Goal: Complete application form

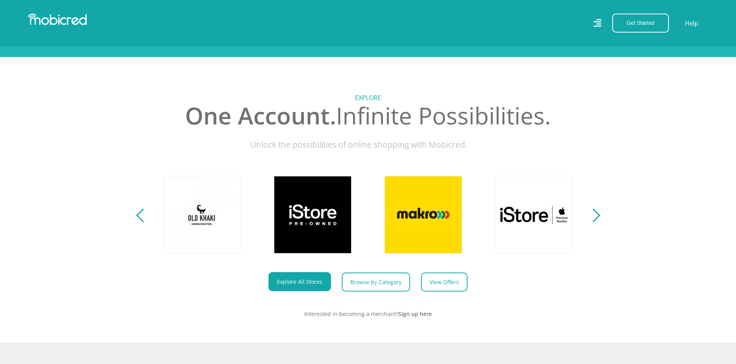
scroll to position [310, 0]
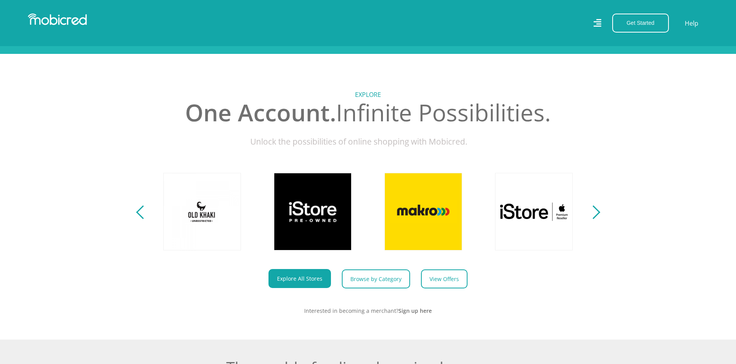
click at [602, 222] on section "Explore One Account. Infinite Possibilities. Unlock the possibilities of online…" at bounding box center [368, 197] width 736 height 286
click at [599, 218] on section "Explore One Account. Infinite Possibilities. Unlock the possibilities of online…" at bounding box center [368, 197] width 736 height 286
click at [597, 219] on div "Next" at bounding box center [593, 213] width 14 height 14
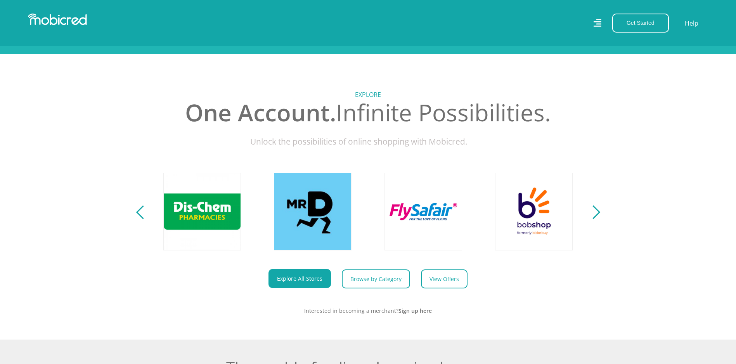
click at [596, 219] on div "Next" at bounding box center [593, 213] width 14 height 14
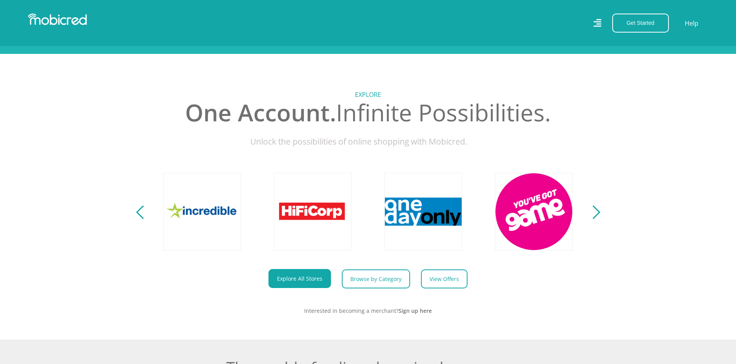
click at [596, 219] on div "Next" at bounding box center [593, 213] width 14 height 14
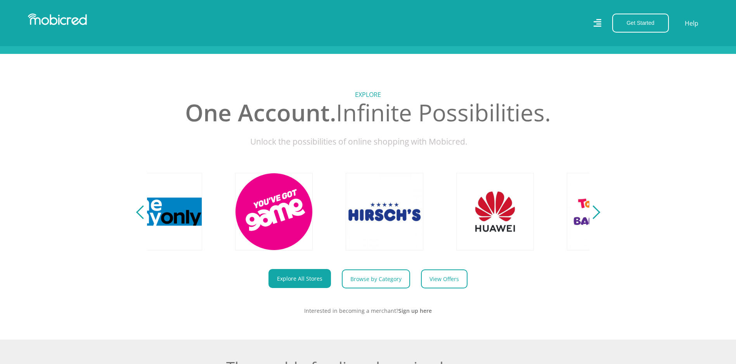
scroll to position [0, 1769]
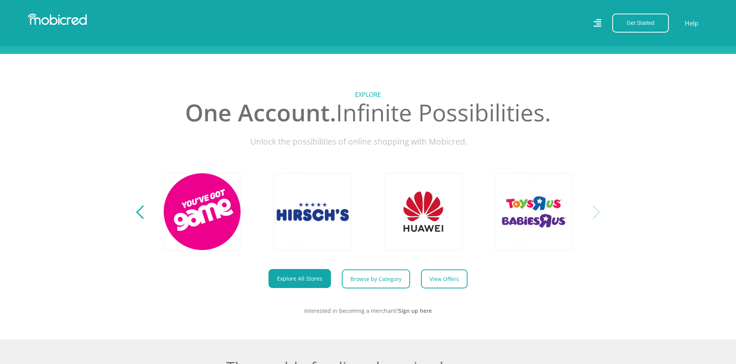
click at [596, 219] on div "Next" at bounding box center [593, 213] width 14 height 14
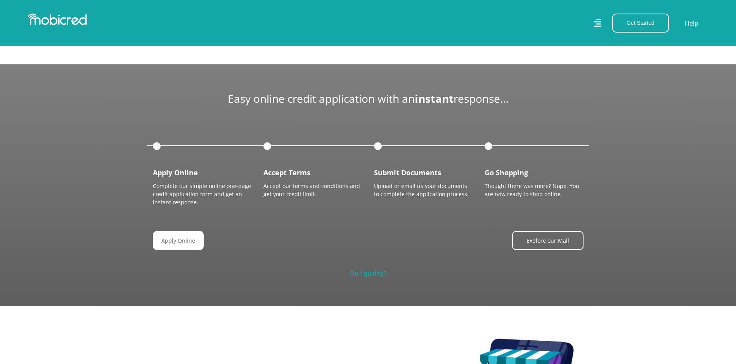
scroll to position [0, 1437]
click at [359, 271] on link "Do I qualify?" at bounding box center [368, 273] width 36 height 9
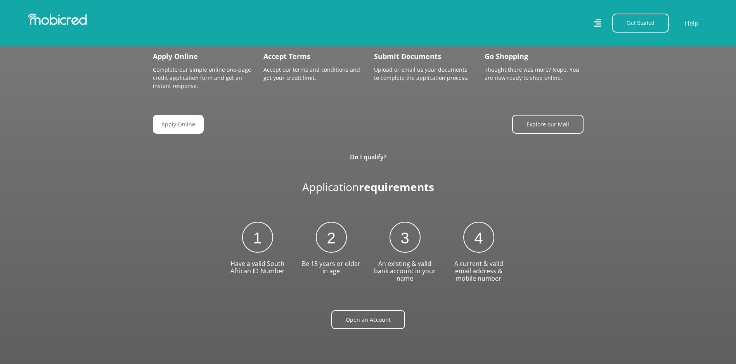
scroll to position [0, 1769]
click at [378, 315] on link "Open an Account" at bounding box center [371, 319] width 74 height 19
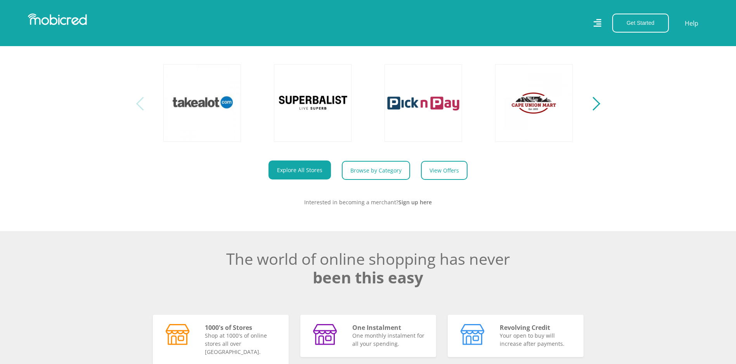
scroll to position [340, 0]
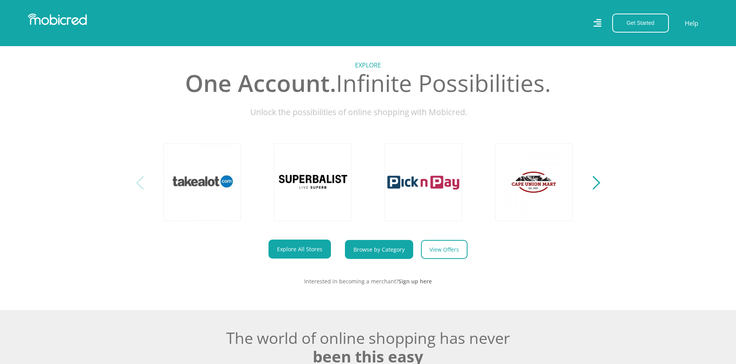
click at [366, 254] on link "Browse by Category" at bounding box center [379, 249] width 68 height 19
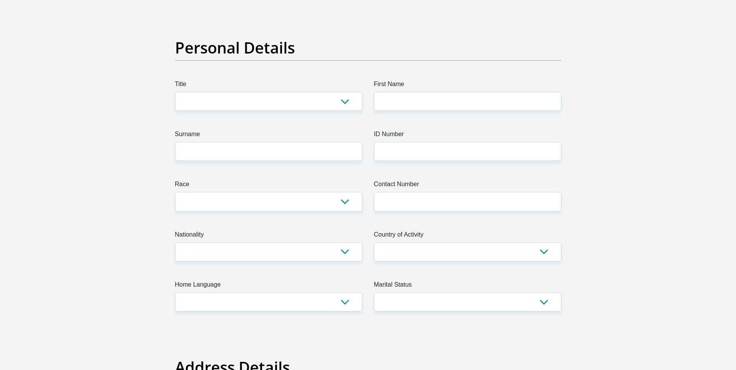
scroll to position [39, 0]
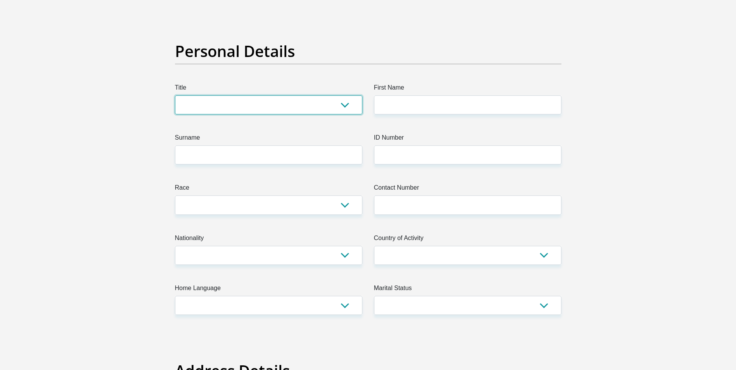
click at [344, 101] on select "Mr Ms Mrs Dr Other" at bounding box center [268, 104] width 187 height 19
select select "Ms"
click at [175, 95] on select "Mr Ms Mrs Dr Other" at bounding box center [268, 104] width 187 height 19
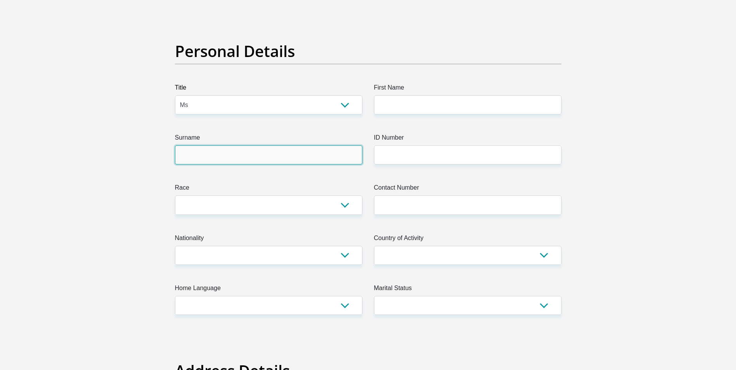
click at [220, 152] on input "Surname" at bounding box center [268, 154] width 187 height 19
type input "majatladi"
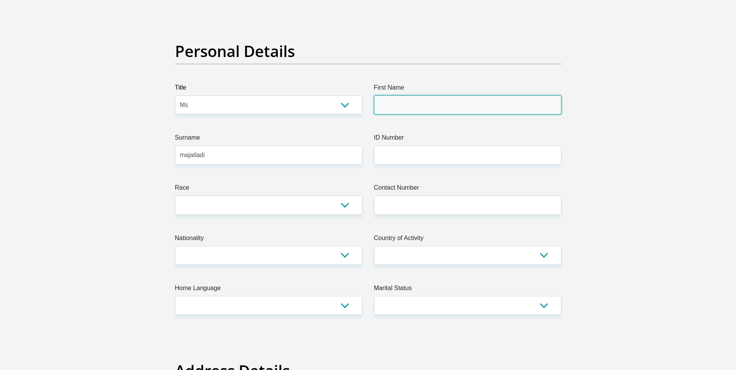
type input "karabo"
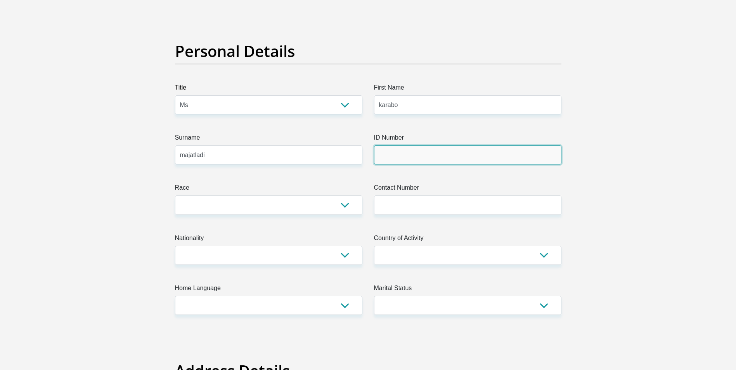
type input "980602 0139 086"
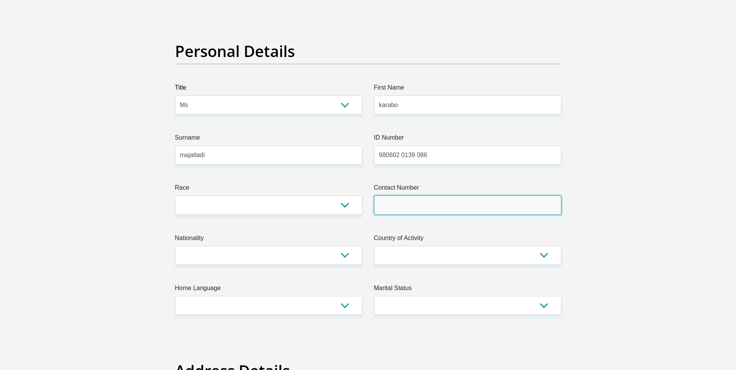
type input "0660107461"
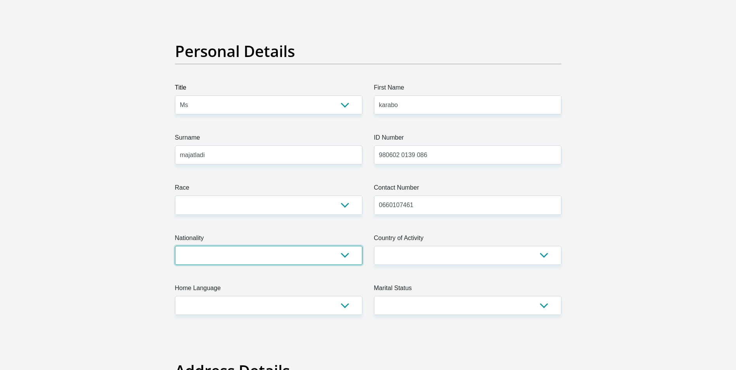
select select "USA"
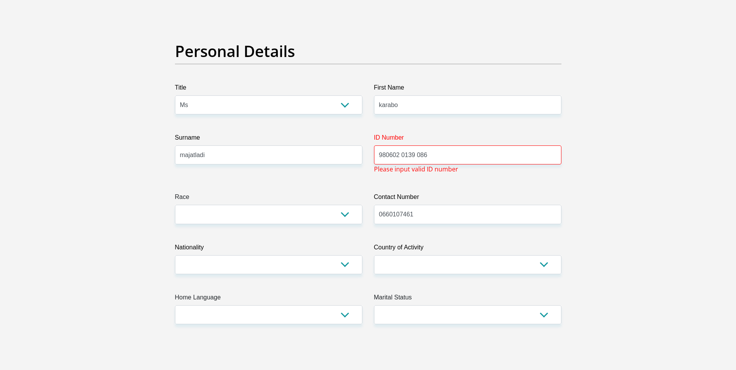
click at [415, 156] on input "980602 0139 086" at bounding box center [467, 154] width 187 height 19
click at [400, 156] on input "980602 0139086" at bounding box center [467, 154] width 187 height 19
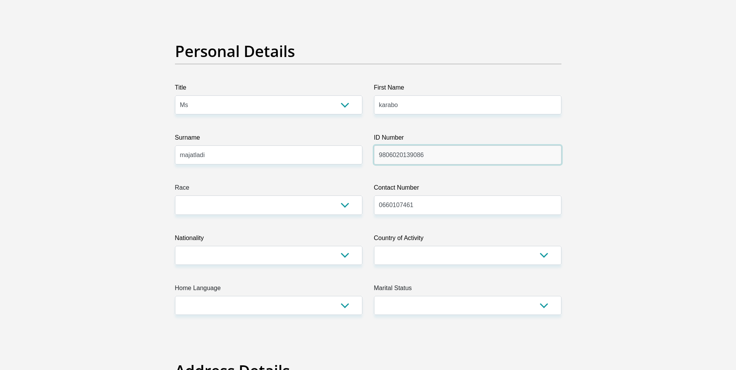
type input "9806020139086"
click at [356, 209] on select "Black Coloured Indian White Other" at bounding box center [268, 204] width 187 height 19
select select "1"
click at [175, 195] on select "Black Coloured Indian White Other" at bounding box center [268, 204] width 187 height 19
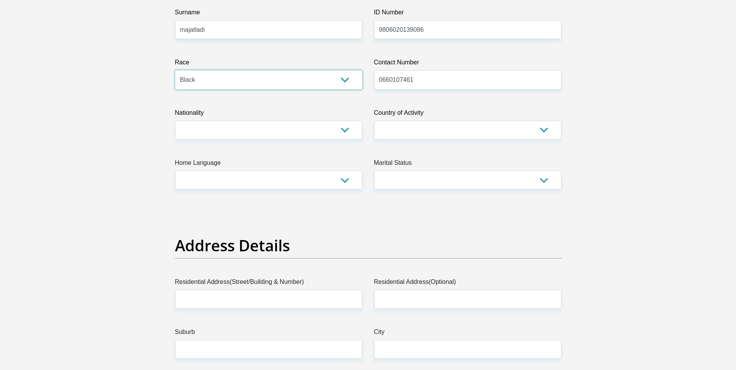
scroll to position [194, 0]
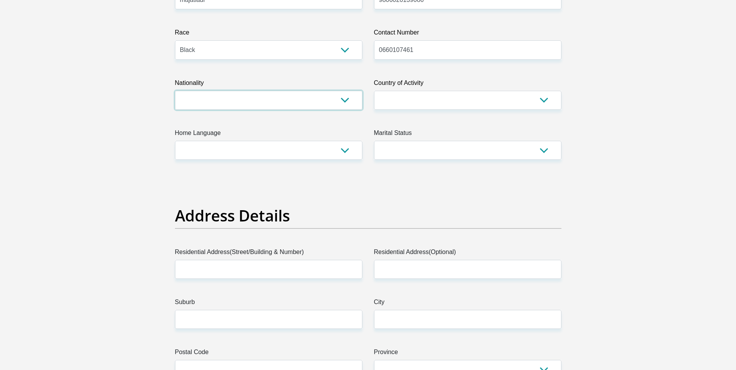
click at [260, 97] on select "South Africa Afghanistan Aland Islands Albania Algeria America Samoa American V…" at bounding box center [268, 100] width 187 height 19
select select "ZAF"
click at [175, 91] on select "South Africa Afghanistan Aland Islands Albania Algeria America Samoa American V…" at bounding box center [268, 100] width 187 height 19
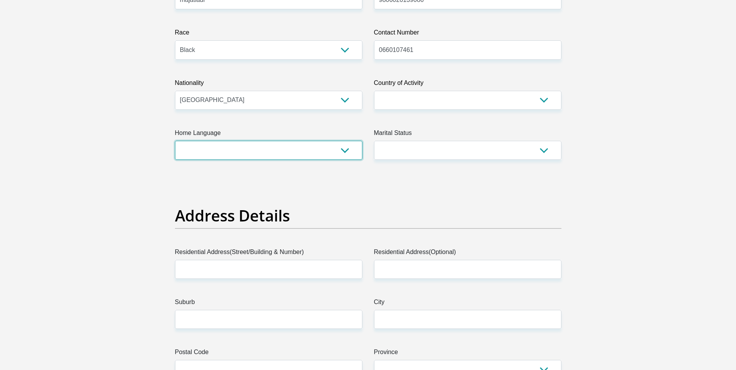
click at [341, 149] on select "Afrikaans English Sepedi South Ndebele Southern Sotho Swati Tsonga Tswana Venda…" at bounding box center [268, 150] width 187 height 19
click at [175, 141] on select "Afrikaans English Sepedi South Ndebele Southern Sotho Swati Tsonga Tswana Venda…" at bounding box center [268, 150] width 187 height 19
click at [258, 153] on select "Afrikaans English Sepedi South Ndebele Southern Sotho Swati Tsonga Tswana Venda…" at bounding box center [268, 150] width 187 height 19
select select "tsn"
click at [175, 141] on select "Afrikaans English Sepedi South Ndebele Southern Sotho Swati Tsonga Tswana Venda…" at bounding box center [268, 150] width 187 height 19
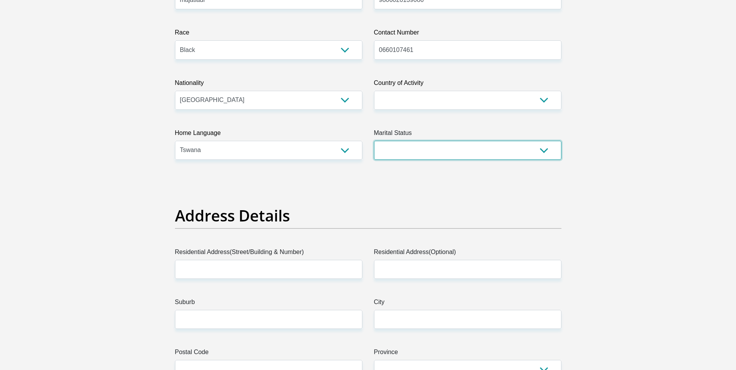
click at [491, 153] on select "Married ANC Single Divorced Widowed Married COP or Customary Law" at bounding box center [467, 150] width 187 height 19
select select "2"
click at [374, 141] on select "Married ANC Single Divorced Widowed Married COP or Customary Law" at bounding box center [467, 150] width 187 height 19
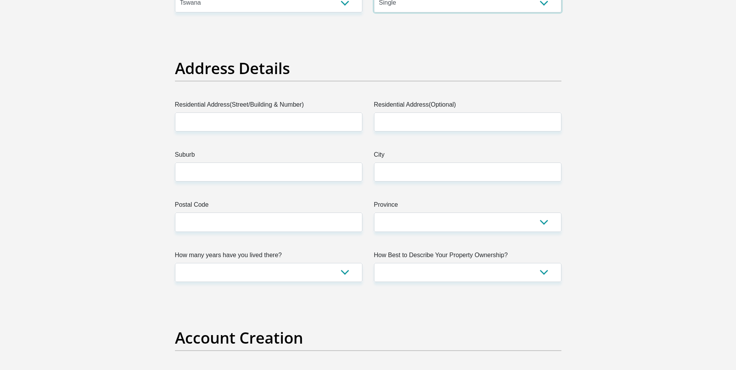
scroll to position [388, 0]
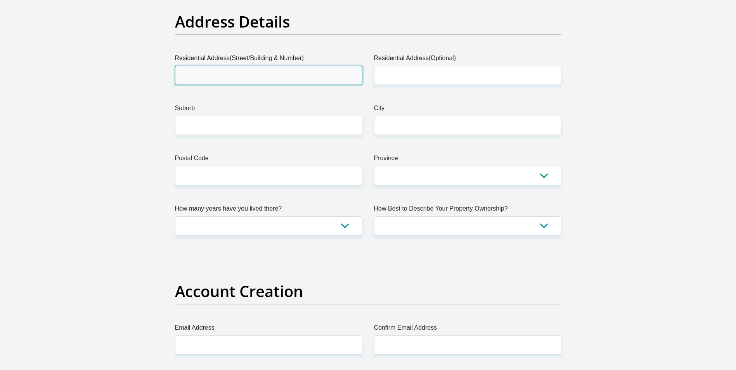
click at [325, 80] on input "Residential Address(Street/Building & Number)" at bounding box center [268, 75] width 187 height 19
type input "445b phudufudu street"
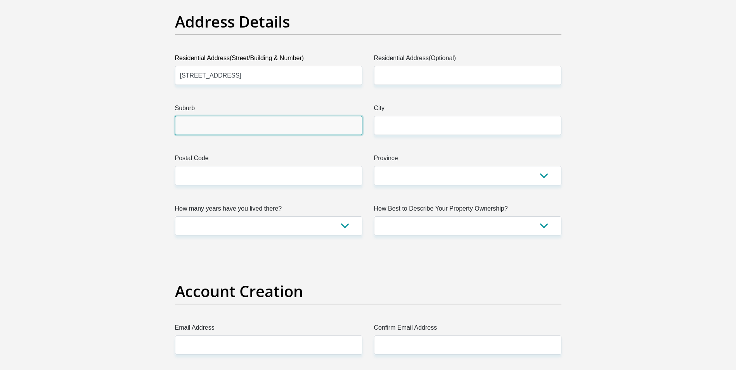
click at [306, 123] on input "Suburb" at bounding box center [268, 125] width 187 height 19
type input "m"
type input "soweto"
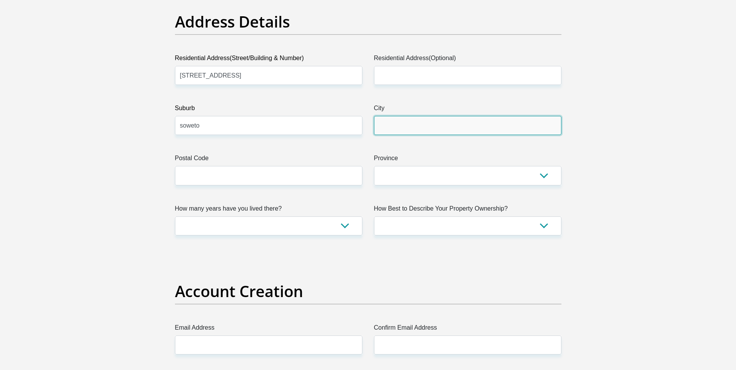
click at [415, 124] on input "City" at bounding box center [467, 125] width 187 height 19
type input "johannesburg"
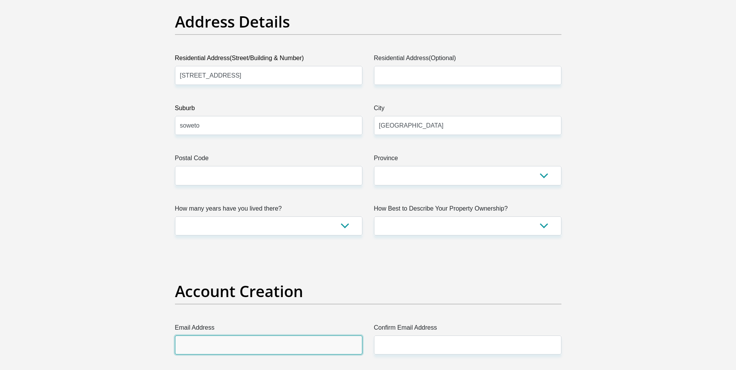
type input "samajatladi@gmail.com"
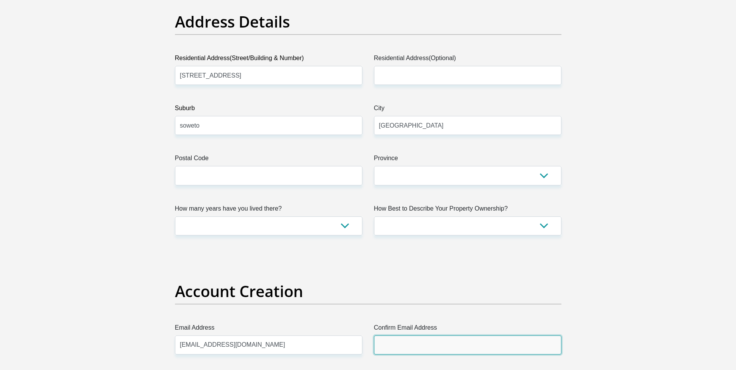
type input "samajatladi@gmail.com"
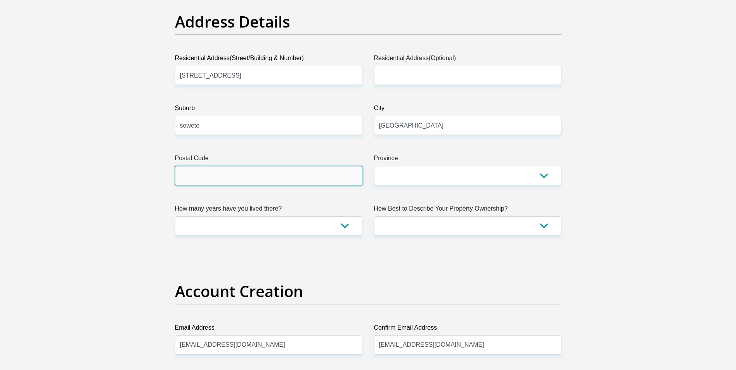
click at [316, 178] on input "Postal Code" at bounding box center [268, 175] width 187 height 19
type input "1852"
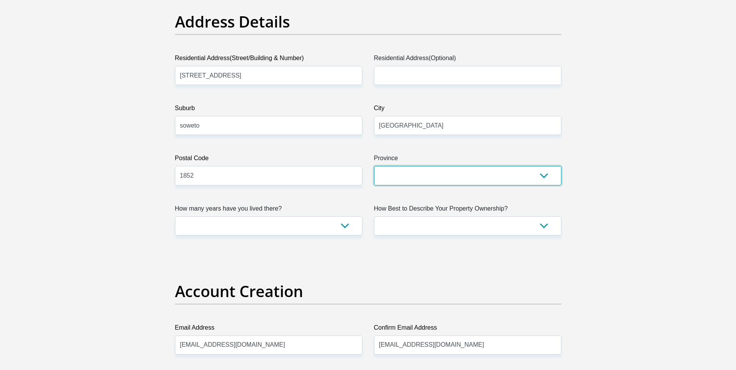
click at [438, 177] on select "Eastern Cape Free State Gauteng KwaZulu-Natal Limpopo Mpumalanga Northern Cape …" at bounding box center [467, 175] width 187 height 19
select select "Gauteng"
click at [374, 166] on select "Eastern Cape Free State Gauteng KwaZulu-Natal Limpopo Mpumalanga Northern Cape …" at bounding box center [467, 175] width 187 height 19
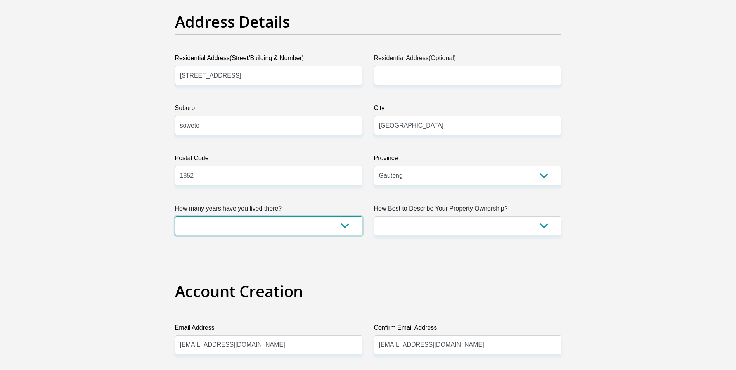
click at [296, 220] on select "less than 1 year 1-3 years 3-5 years 5+ years" at bounding box center [268, 225] width 187 height 19
select select "5"
click at [175, 216] on select "less than 1 year 1-3 years 3-5 years 5+ years" at bounding box center [268, 225] width 187 height 19
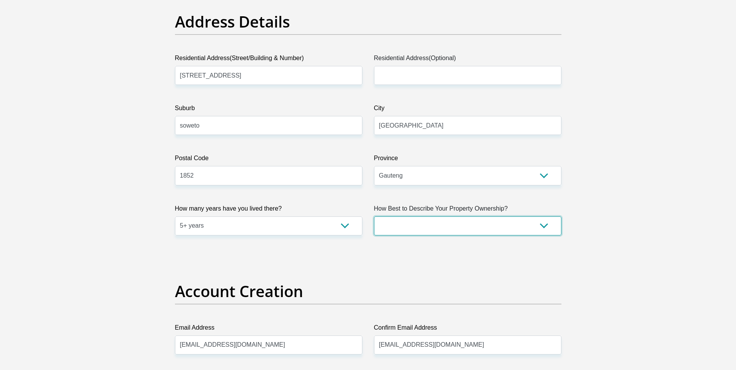
click at [493, 223] on select "Owned Rented Family Owned Company Dwelling" at bounding box center [467, 225] width 187 height 19
select select "parents"
click at [374, 216] on select "Owned Rented Family Owned Company Dwelling" at bounding box center [467, 225] width 187 height 19
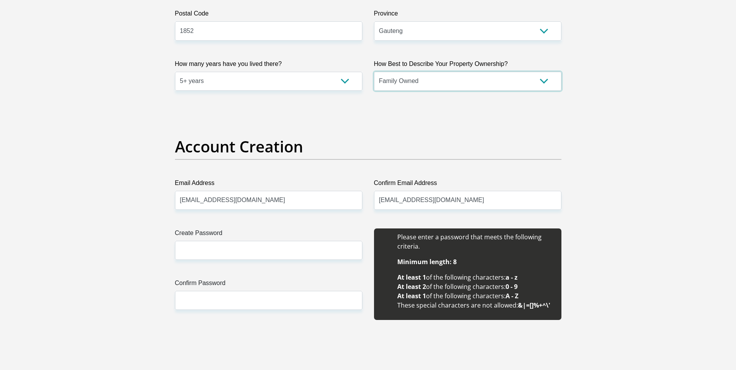
scroll to position [543, 0]
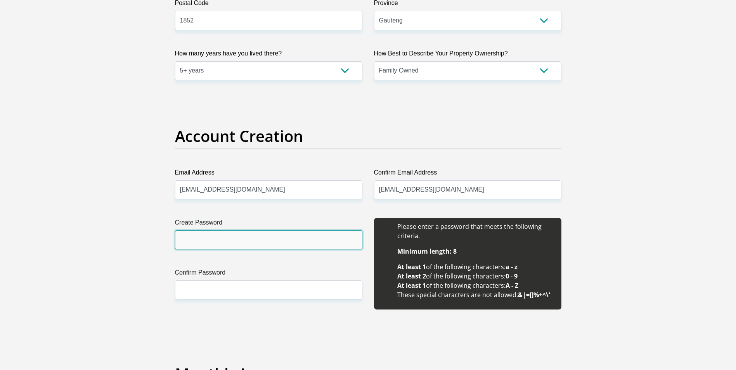
drag, startPoint x: 240, startPoint y: 234, endPoint x: 242, endPoint y: 240, distance: 6.7
click at [240, 238] on input "Create Password" at bounding box center [268, 239] width 187 height 19
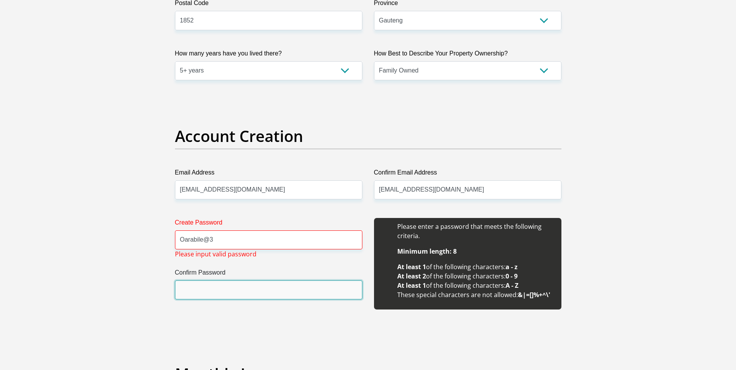
click at [261, 290] on input "Confirm Password" at bounding box center [268, 289] width 187 height 19
click at [261, 289] on input "Confirm Password" at bounding box center [268, 289] width 187 height 19
click at [242, 237] on input "Oarabile@3" at bounding box center [268, 239] width 187 height 19
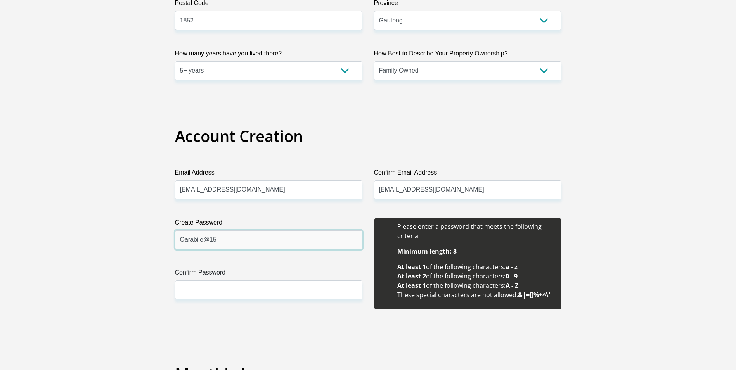
type input "Oarabile@15"
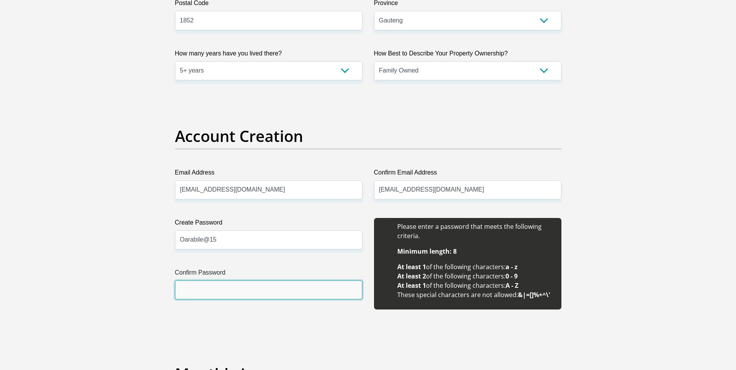
click at [248, 289] on input "Confirm Password" at bounding box center [268, 289] width 187 height 19
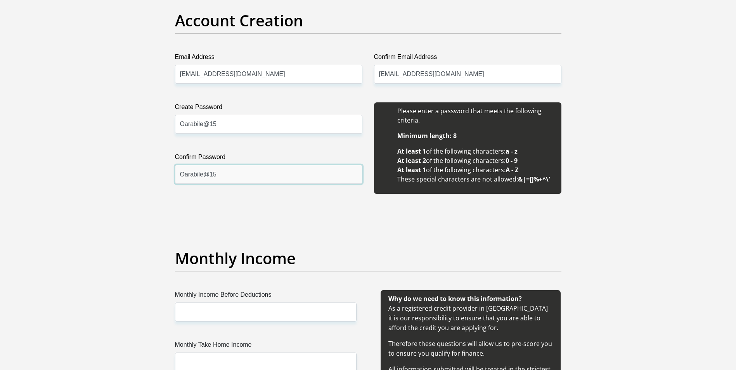
scroll to position [659, 0]
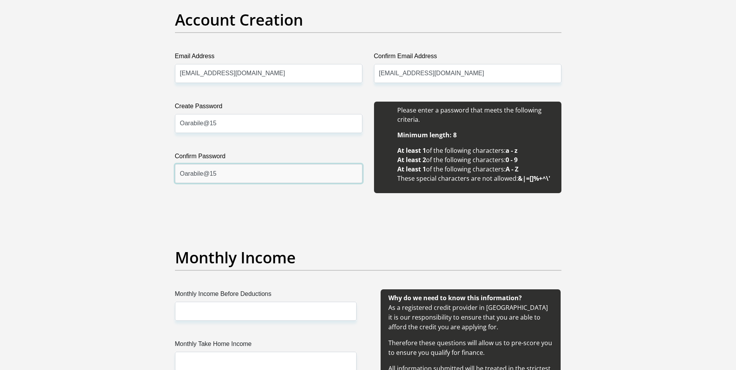
type input "Oarabile@15"
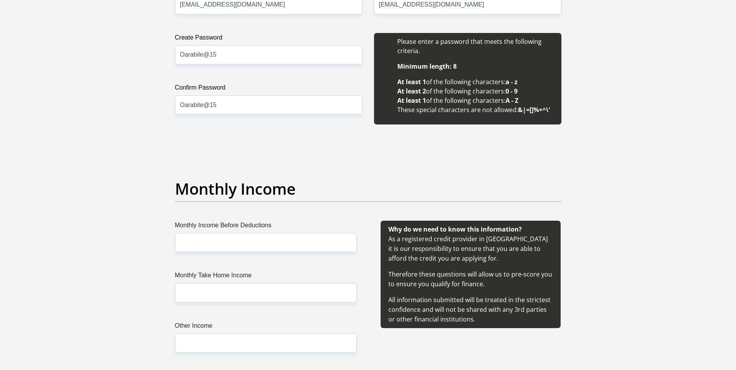
scroll to position [737, 0]
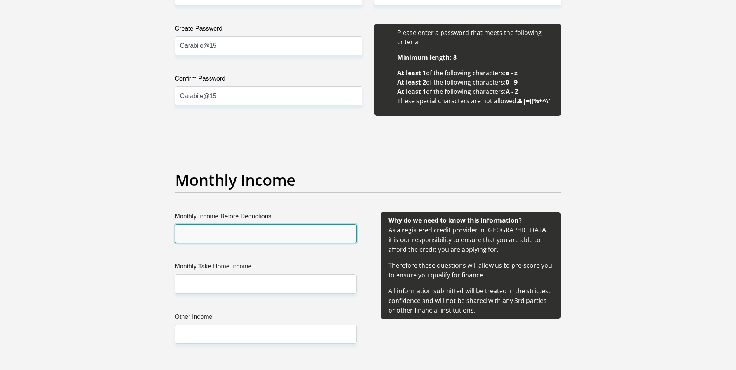
click at [299, 235] on input "Monthly Income Before Deductions" at bounding box center [266, 233] width 182 height 19
type input "7100"
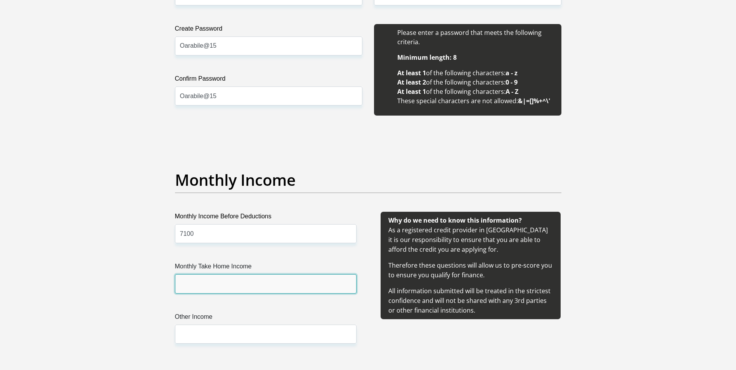
click at [315, 286] on input "Monthly Take Home Income" at bounding box center [266, 283] width 182 height 19
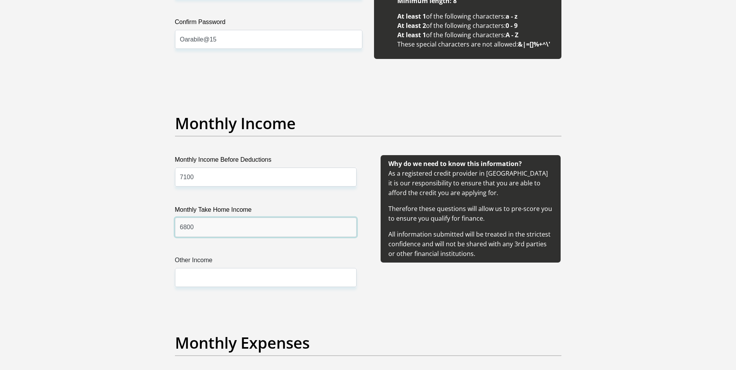
scroll to position [853, 0]
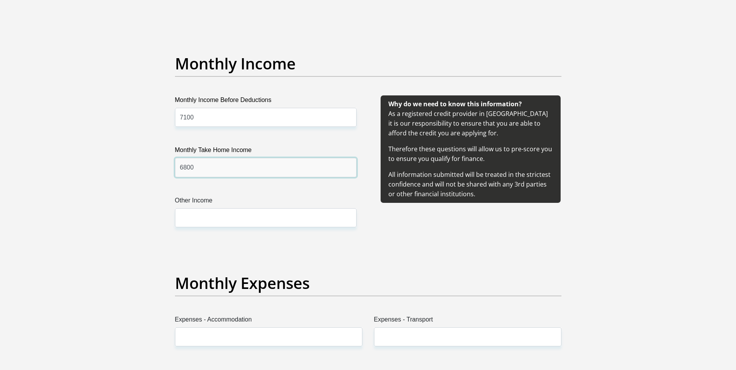
type input "6800"
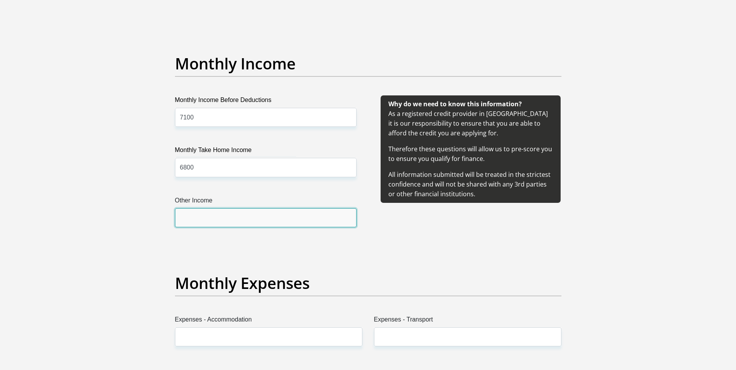
click at [301, 221] on input "Other Income" at bounding box center [266, 217] width 182 height 19
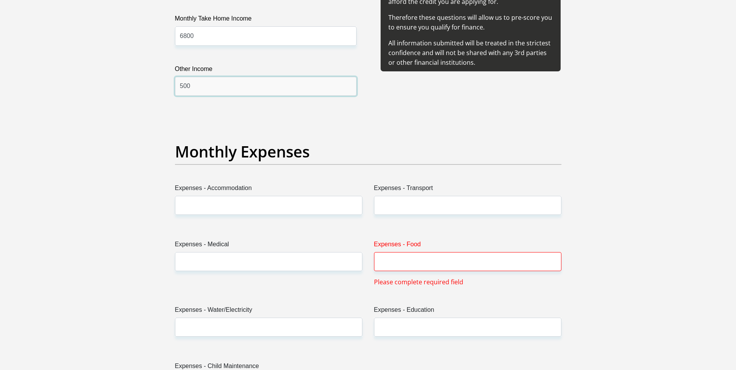
scroll to position [1008, 0]
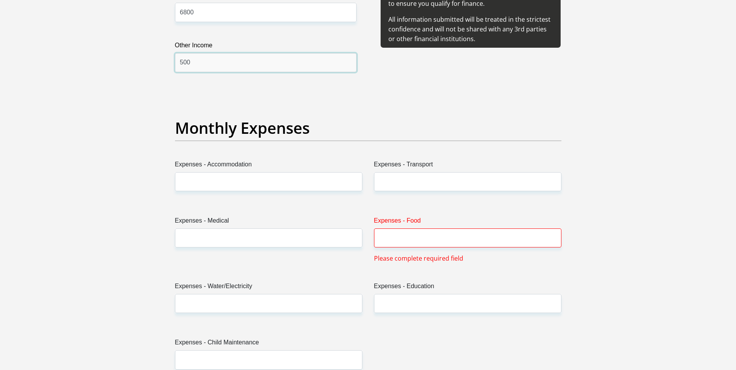
type input "500"
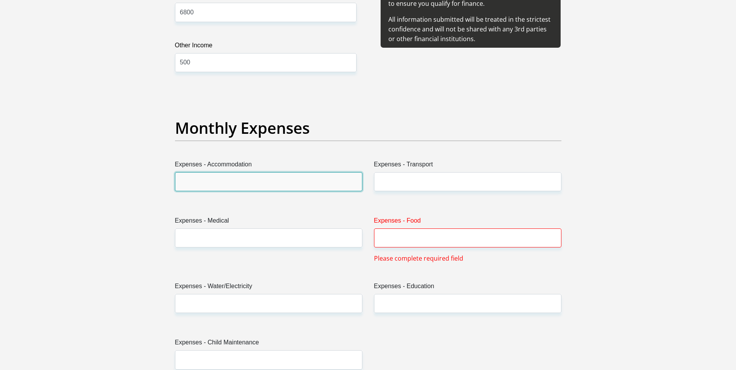
click at [324, 190] on input "Expenses - Accommodation" at bounding box center [268, 181] width 187 height 19
type input "0"
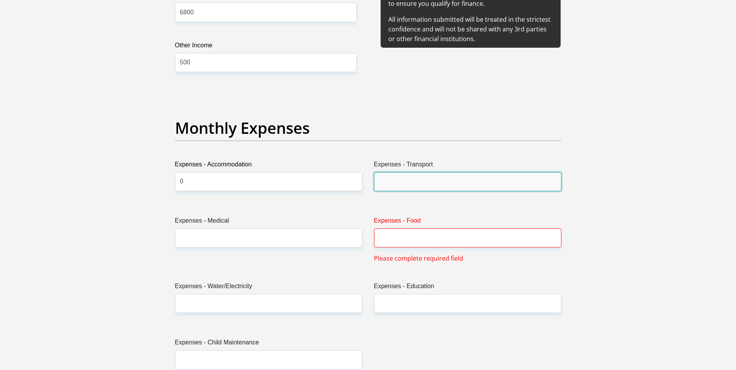
click at [491, 190] on input "Expenses - Transport" at bounding box center [467, 181] width 187 height 19
type input "500"
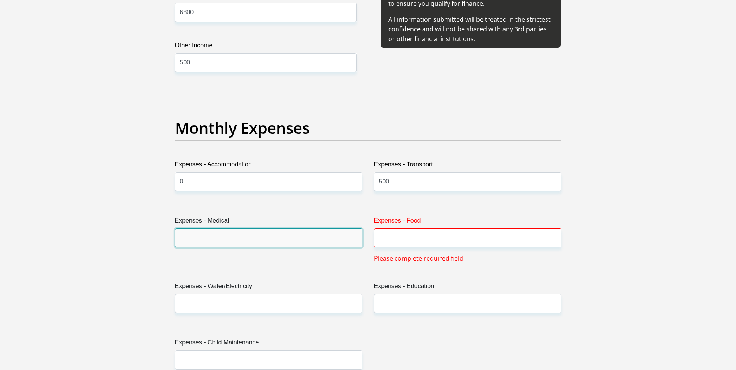
click at [304, 237] on input "Expenses - Medical" at bounding box center [268, 237] width 187 height 19
type input "0"
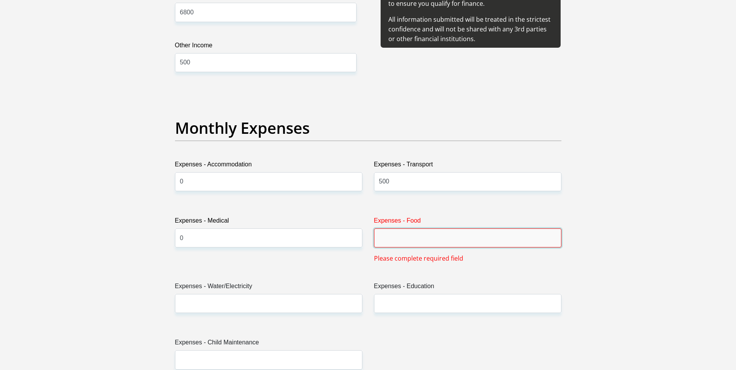
click at [424, 245] on input "Expenses - Food" at bounding box center [467, 237] width 187 height 19
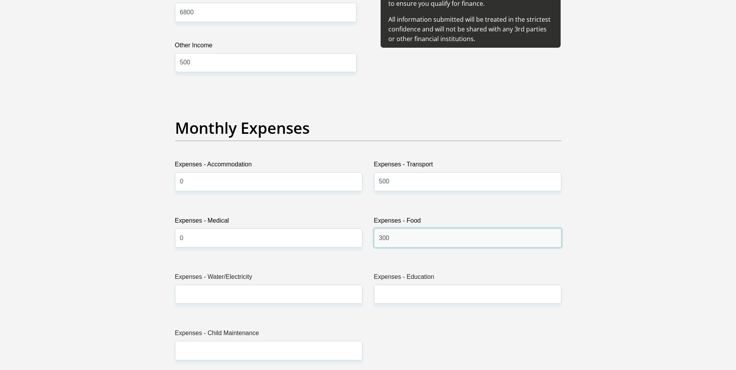
type input "300"
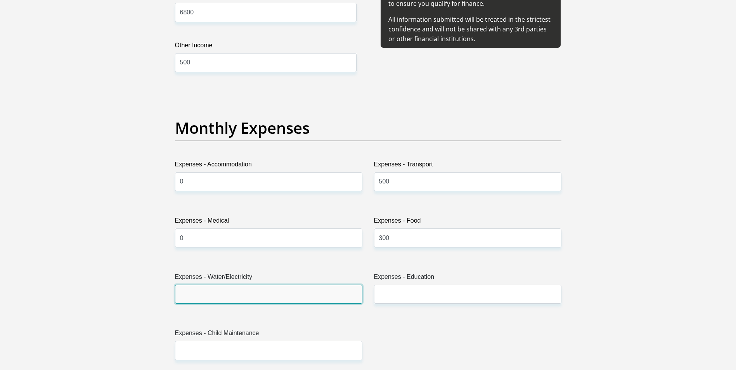
click at [320, 296] on input "Expenses - Water/Electricity" at bounding box center [268, 294] width 187 height 19
type input "0"
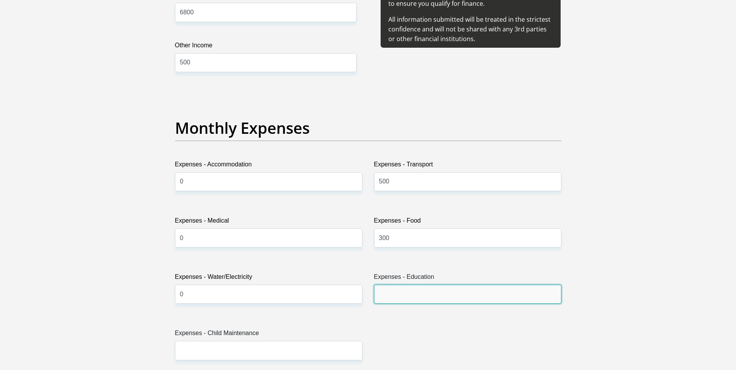
drag, startPoint x: 428, startPoint y: 287, endPoint x: 429, endPoint y: 293, distance: 6.8
click at [429, 292] on input "Expenses - Education" at bounding box center [467, 294] width 187 height 19
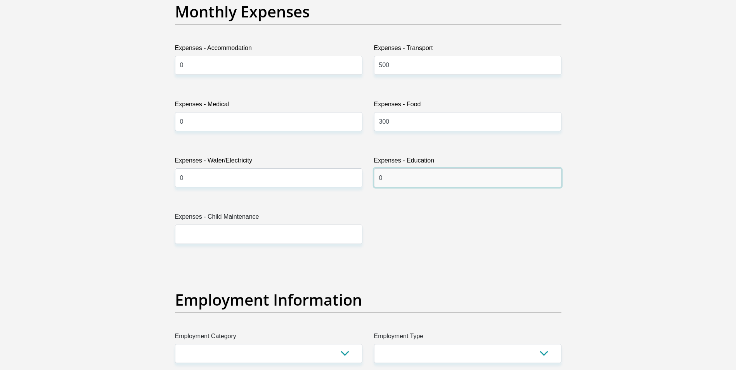
type input "0"
click at [280, 240] on input "Expenses - Child Maintenance" at bounding box center [268, 234] width 187 height 19
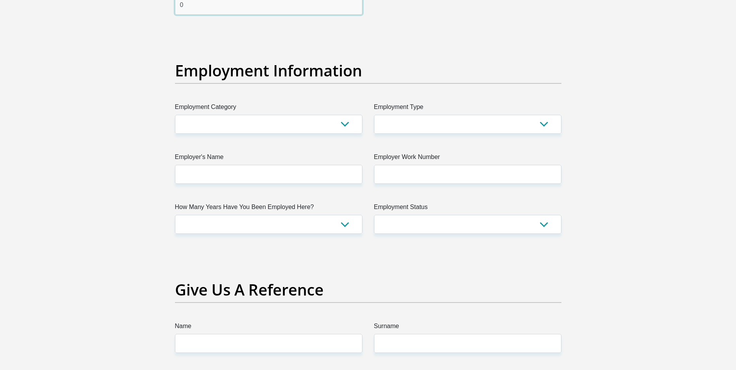
scroll to position [1357, 0]
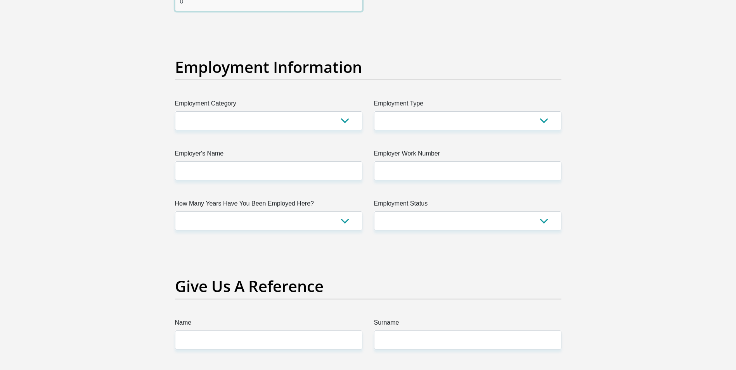
type input "0"
click at [336, 142] on div "Title Mr Ms Mrs Dr Other First Name karabo Surname majatladi ID Number 98060201…" at bounding box center [368, 26] width 398 height 2524
click at [334, 131] on div "Title Mr Ms Mrs Dr Other First Name karabo Surname majatladi ID Number 98060201…" at bounding box center [368, 26] width 398 height 2524
click at [329, 116] on select "AGRICULTURE ALCOHOL & TOBACCO CONSTRUCTION MATERIALS METALLURGY EQUIPMENT FOR R…" at bounding box center [268, 120] width 187 height 19
select select "71"
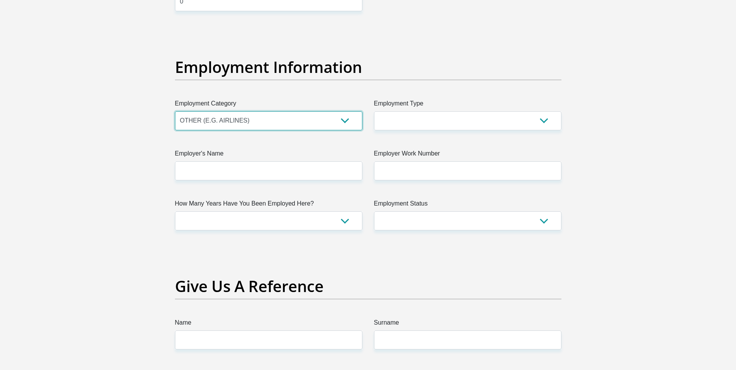
click at [175, 111] on select "AGRICULTURE ALCOHOL & TOBACCO CONSTRUCTION MATERIALS METALLURGY EQUIPMENT FOR R…" at bounding box center [268, 120] width 187 height 19
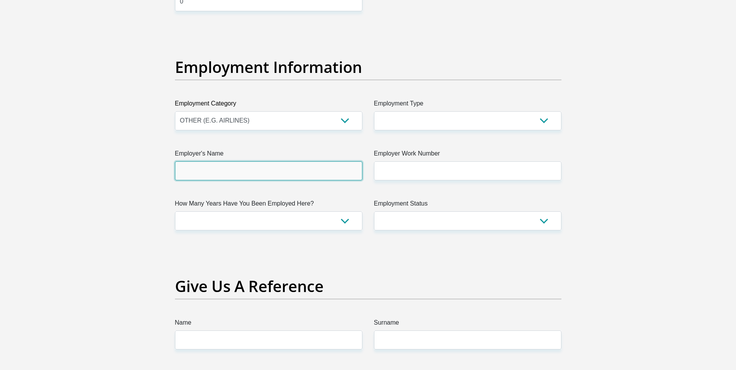
click at [269, 176] on input "Employer's Name" at bounding box center [268, 170] width 187 height 19
type input "merchants"
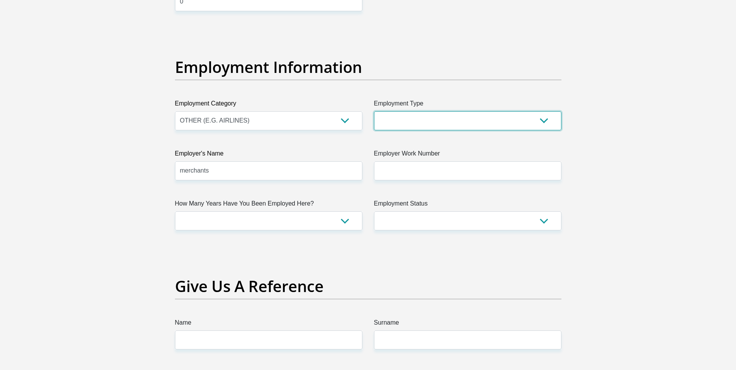
click at [439, 113] on select "College/Lecturer Craft Seller Creative Driver Executive Farmer Forces - Non Com…" at bounding box center [467, 120] width 187 height 19
select select "Unknown/Other"
click at [374, 111] on select "College/Lecturer Craft Seller Creative Driver Executive Farmer Forces - Non Com…" at bounding box center [467, 120] width 187 height 19
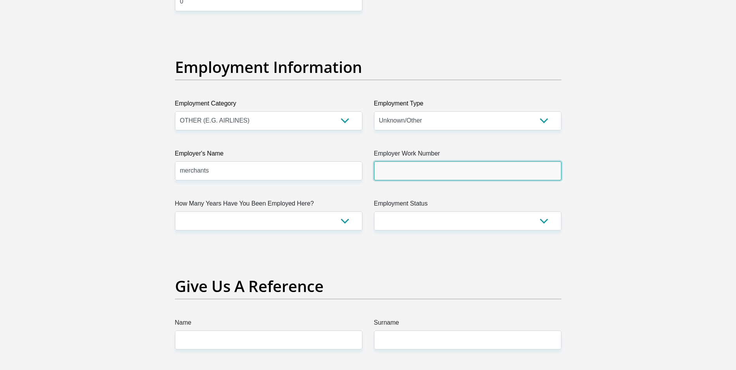
click at [425, 176] on input "Employer Work Number" at bounding box center [467, 170] width 187 height 19
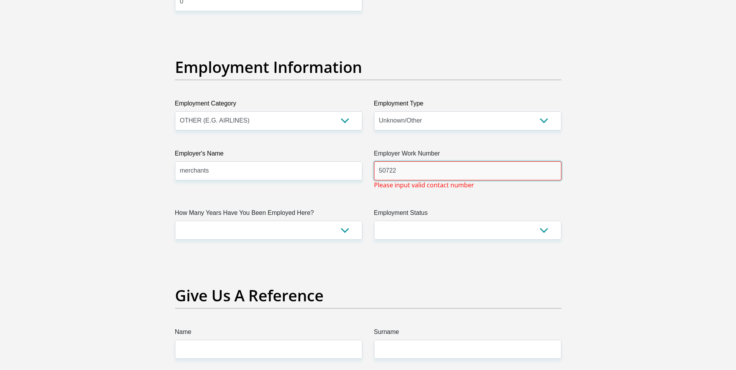
type input "507224"
drag, startPoint x: 417, startPoint y: 172, endPoint x: 318, endPoint y: 169, distance: 98.6
click at [318, 169] on div "Title Mr Ms Mrs Dr Other First Name karabo Surname majatladi ID Number 98060201…" at bounding box center [368, 30] width 398 height 2533
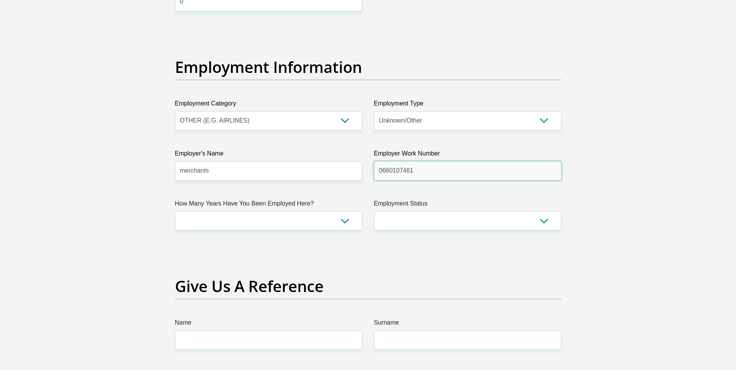
type input "0660107461"
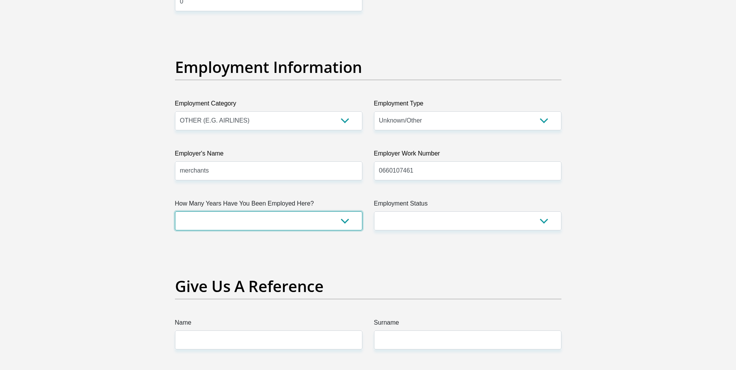
click at [241, 222] on select "less than 1 year 1-3 years 3-5 years 5+ years" at bounding box center [268, 220] width 187 height 19
select select "24"
click at [175, 211] on select "less than 1 year 1-3 years 3-5 years 5+ years" at bounding box center [268, 220] width 187 height 19
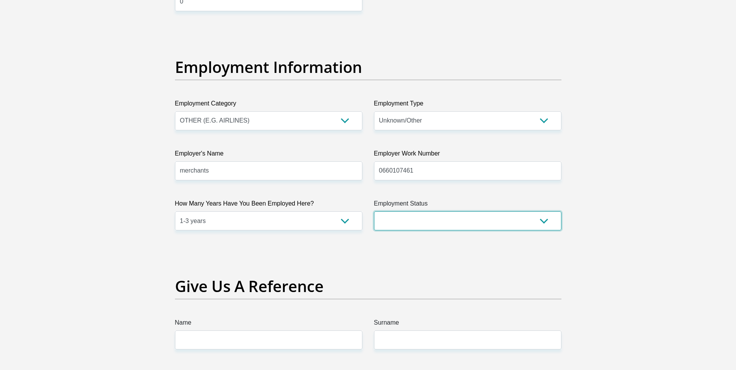
click at [475, 217] on select "Permanent/Full-time Part-time/Casual Contract Worker Self-Employed Housewife Re…" at bounding box center [467, 220] width 187 height 19
select select "1"
click at [374, 211] on select "Permanent/Full-time Part-time/Casual Contract Worker Self-Employed Housewife Re…" at bounding box center [467, 220] width 187 height 19
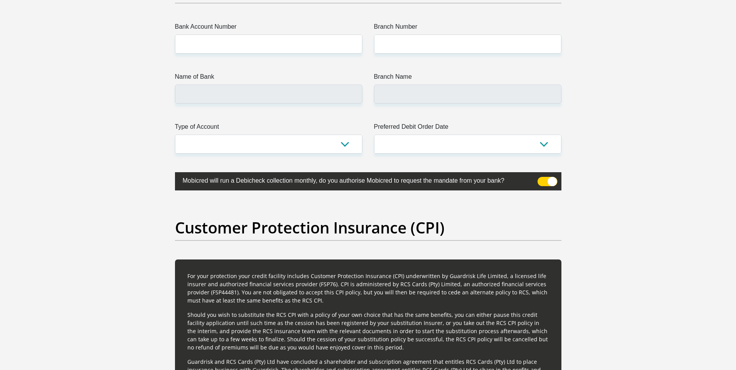
scroll to position [1629, 0]
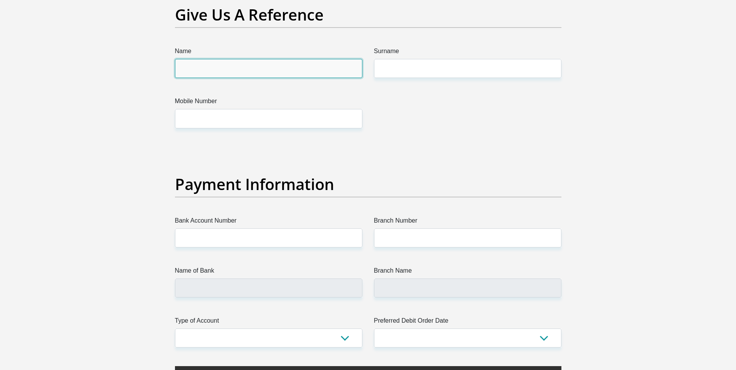
click at [273, 76] on input "Name" at bounding box center [268, 68] width 187 height 19
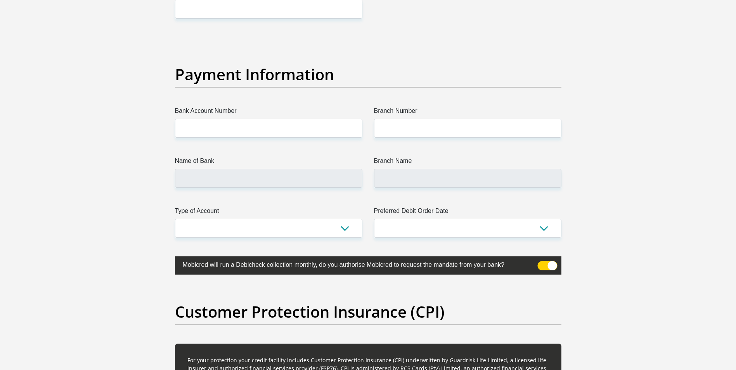
scroll to position [1745, 0]
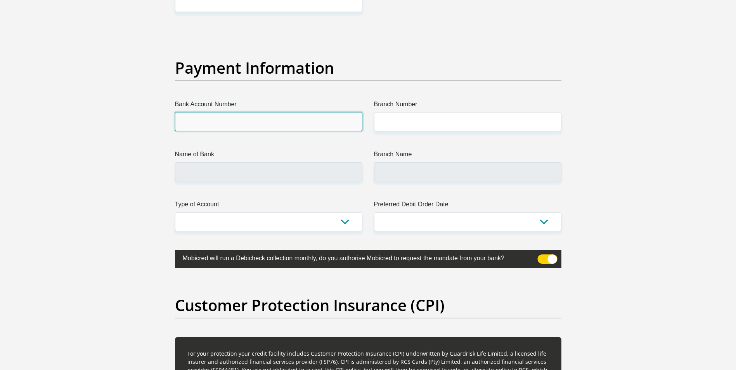
click at [252, 124] on input "Bank Account Number" at bounding box center [268, 121] width 187 height 19
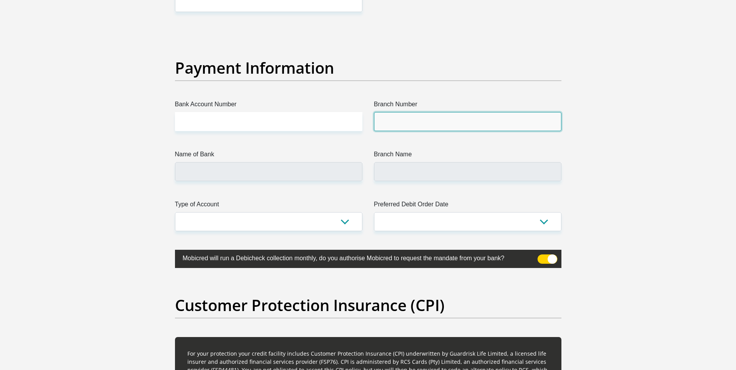
click at [406, 129] on input "Branch Number" at bounding box center [467, 121] width 187 height 19
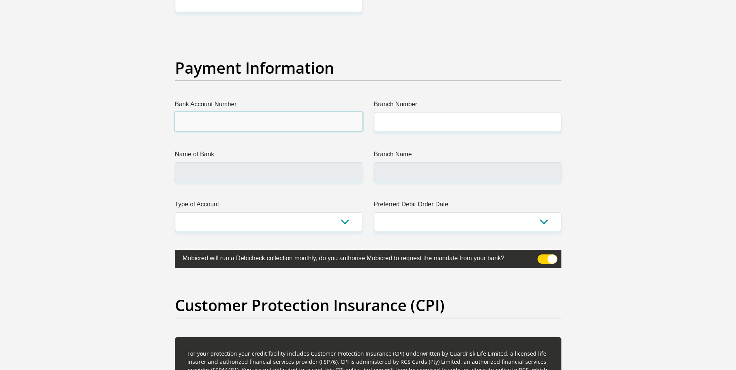
click at [227, 121] on input "Bank Account Number" at bounding box center [268, 121] width 187 height 19
type input "1776888691"
click at [460, 124] on input "Branch Number" at bounding box center [467, 121] width 187 height 19
type input "470100"
click at [275, 177] on input "Name of Bank" at bounding box center [268, 171] width 187 height 19
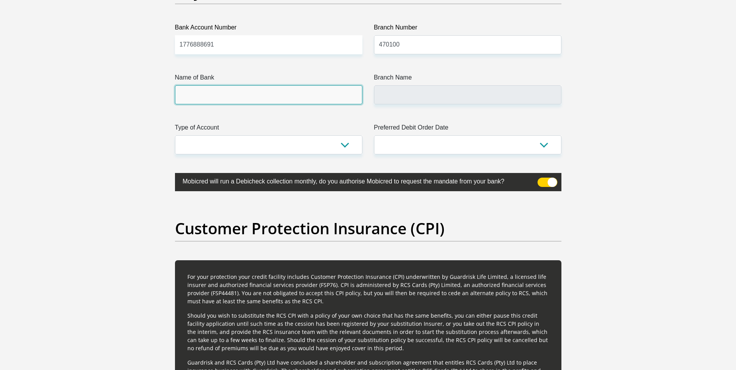
scroll to position [1759, 0]
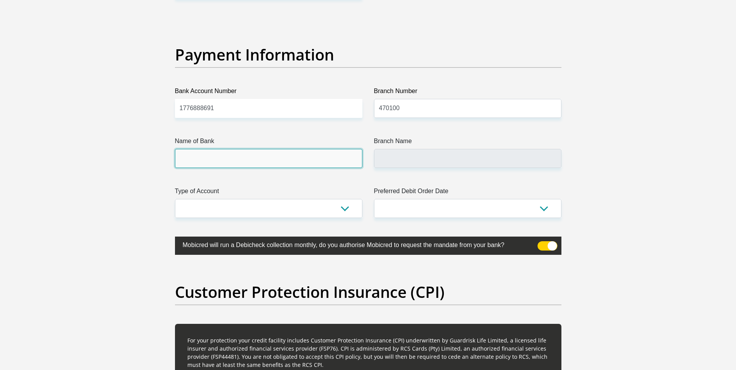
click at [316, 161] on input "Name of Bank" at bounding box center [268, 158] width 187 height 19
click at [406, 156] on input "Branch Name" at bounding box center [467, 158] width 187 height 19
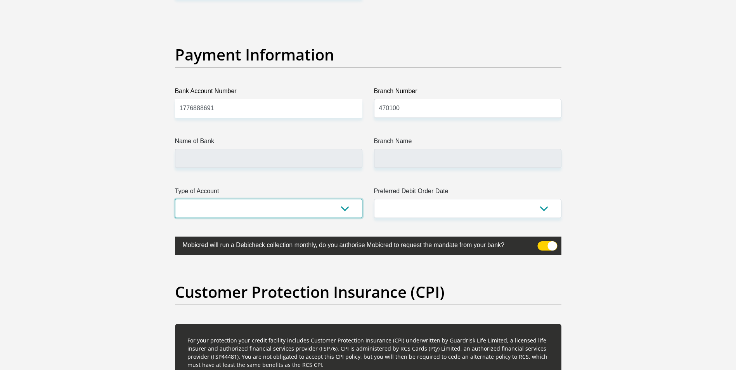
click at [313, 213] on select "Cheque Savings" at bounding box center [268, 208] width 187 height 19
select select "SAV"
click at [175, 199] on select "Cheque Savings" at bounding box center [268, 208] width 187 height 19
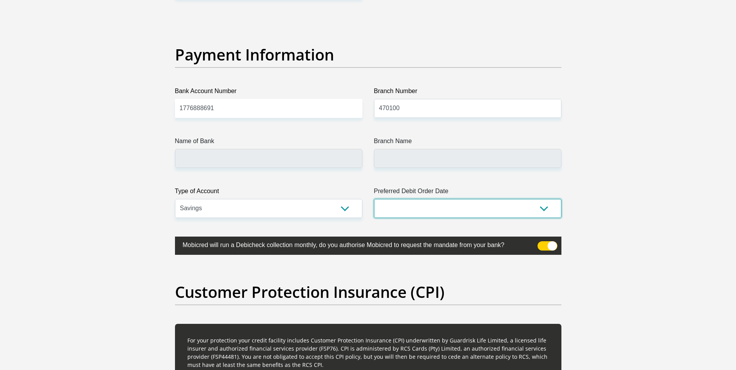
drag, startPoint x: 391, startPoint y: 213, endPoint x: 396, endPoint y: 213, distance: 5.0
click at [391, 213] on select "1st 2nd 3rd 4th 5th 7th 18th 19th 20th 21st 22nd 23rd 24th 25th 26th 27th 28th …" at bounding box center [467, 208] width 187 height 19
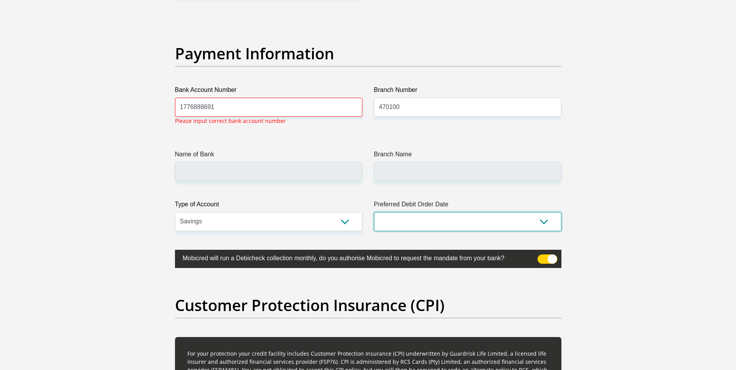
scroll to position [1760, 0]
select select "26"
click at [374, 212] on select "1st 2nd 3rd 4th 5th 7th 18th 19th 20th 21st 22nd 23rd 24th 25th 26th 27th 28th …" at bounding box center [467, 221] width 187 height 19
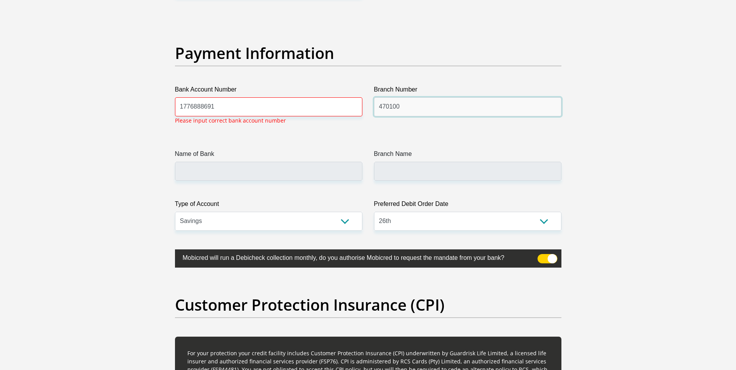
click at [387, 106] on input "470100" at bounding box center [467, 106] width 187 height 19
type input "47100"
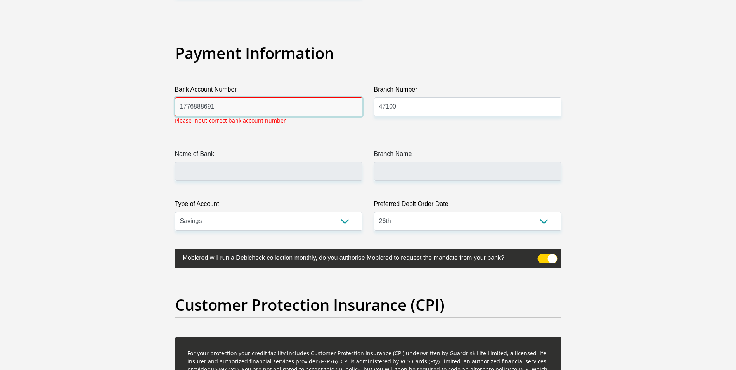
click at [223, 108] on input "1776888691" at bounding box center [268, 106] width 187 height 19
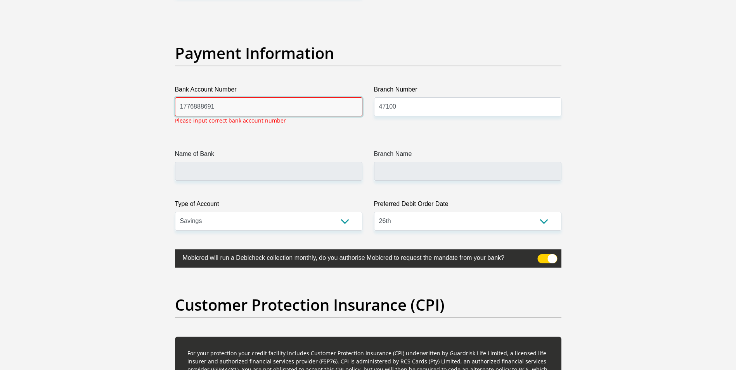
click at [296, 102] on input "1776888691" at bounding box center [268, 106] width 187 height 19
type input "1776888691"
drag, startPoint x: 327, startPoint y: 160, endPoint x: 331, endPoint y: 174, distance: 15.0
drag, startPoint x: 233, startPoint y: 105, endPoint x: 80, endPoint y: 93, distance: 153.3
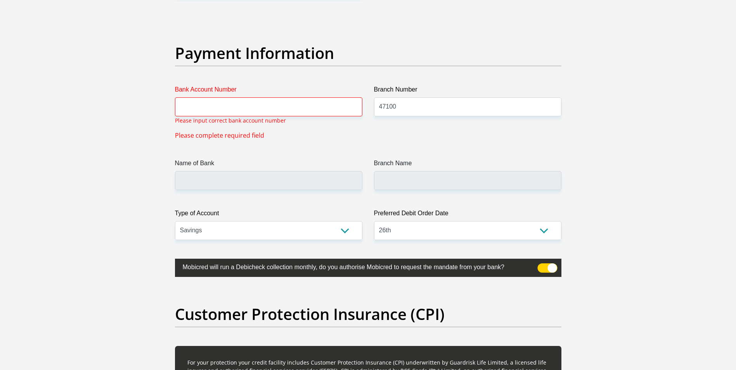
click at [262, 165] on div "Name of Bank" at bounding box center [268, 174] width 187 height 31
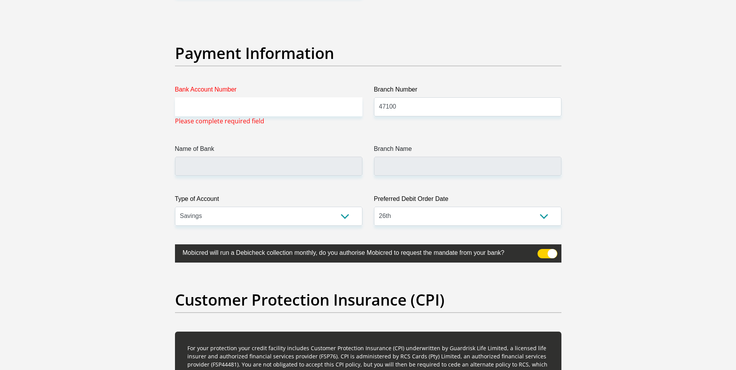
click at [258, 172] on input "Name of Bank" at bounding box center [268, 166] width 187 height 19
click at [255, 111] on input "Bank Account Number" at bounding box center [268, 106] width 187 height 19
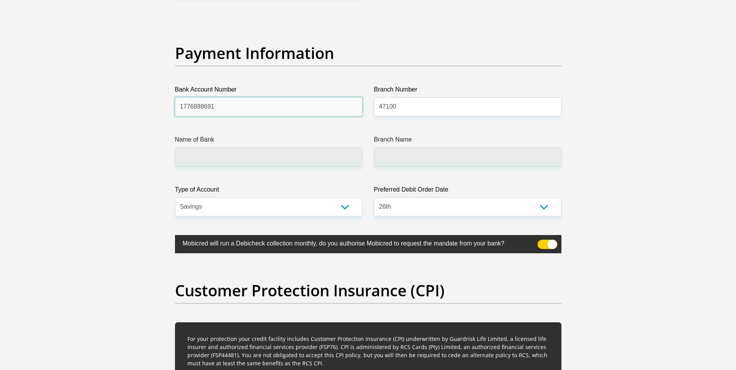
type input "1776888691"
click at [308, 159] on input "Name of Bank" at bounding box center [268, 156] width 187 height 19
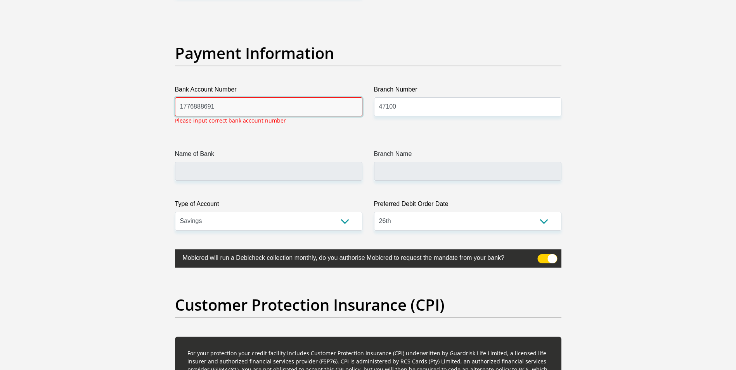
click at [224, 109] on input "1776888691" at bounding box center [268, 106] width 187 height 19
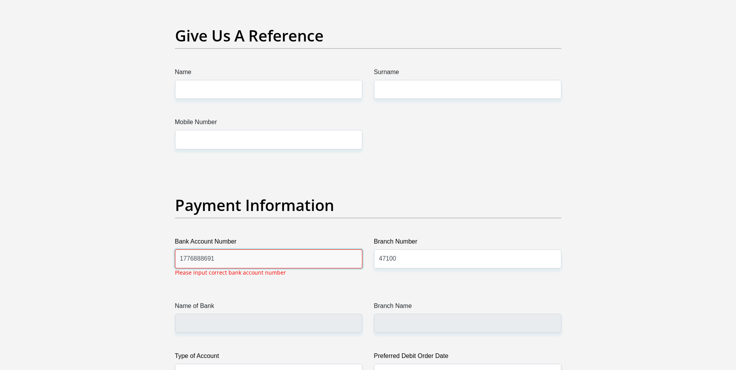
scroll to position [1496, 0]
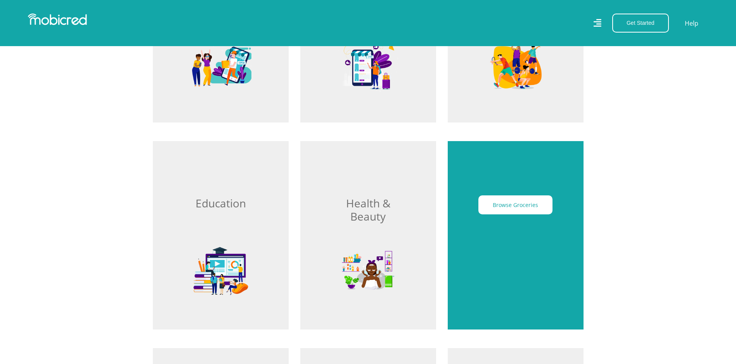
scroll to position [814, 0]
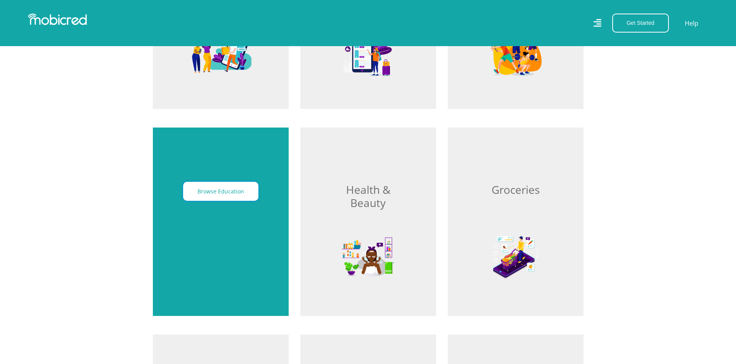
click at [235, 201] on button "Browse Education" at bounding box center [220, 191] width 75 height 19
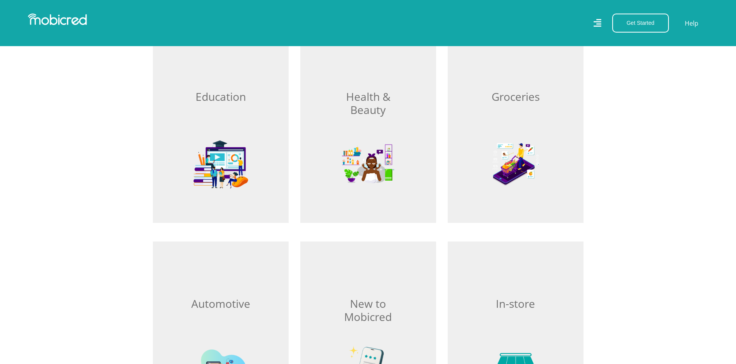
scroll to position [931, 0]
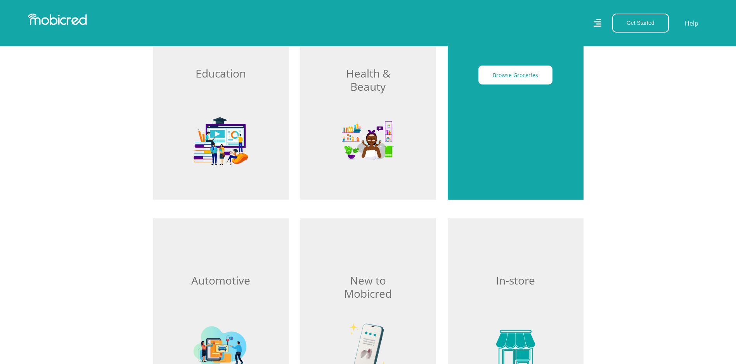
click at [521, 126] on div "Browse Groceries" at bounding box center [516, 105] width 136 height 188
click at [520, 85] on button "Browse Groceries" at bounding box center [515, 75] width 74 height 19
click at [516, 77] on button "Browse Groceries" at bounding box center [515, 75] width 74 height 19
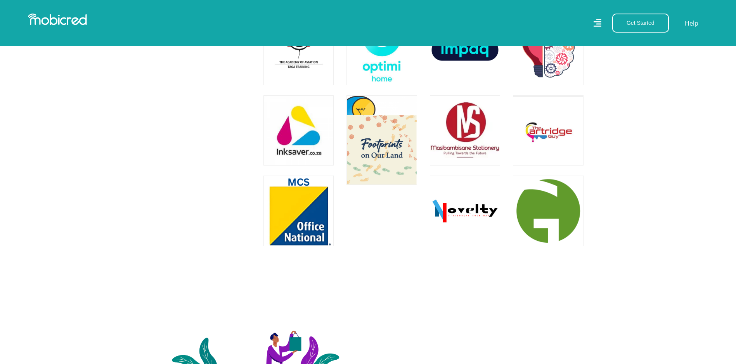
scroll to position [1551, 0]
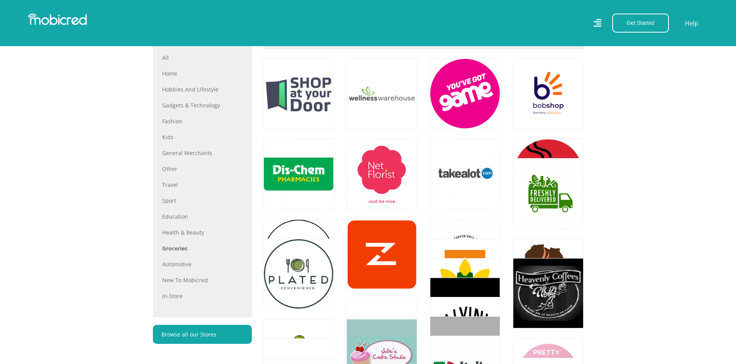
scroll to position [388, 0]
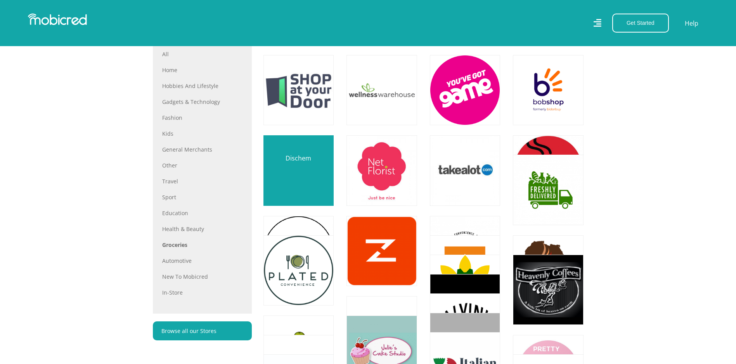
click at [293, 167] on link at bounding box center [298, 170] width 83 height 83
click at [296, 159] on link at bounding box center [298, 170] width 83 height 83
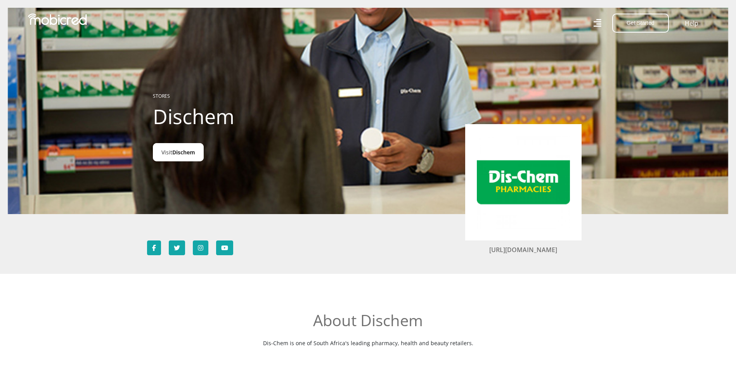
click at [173, 148] on link "Visit Dischem" at bounding box center [178, 152] width 51 height 18
